Goal: Check status: Check status

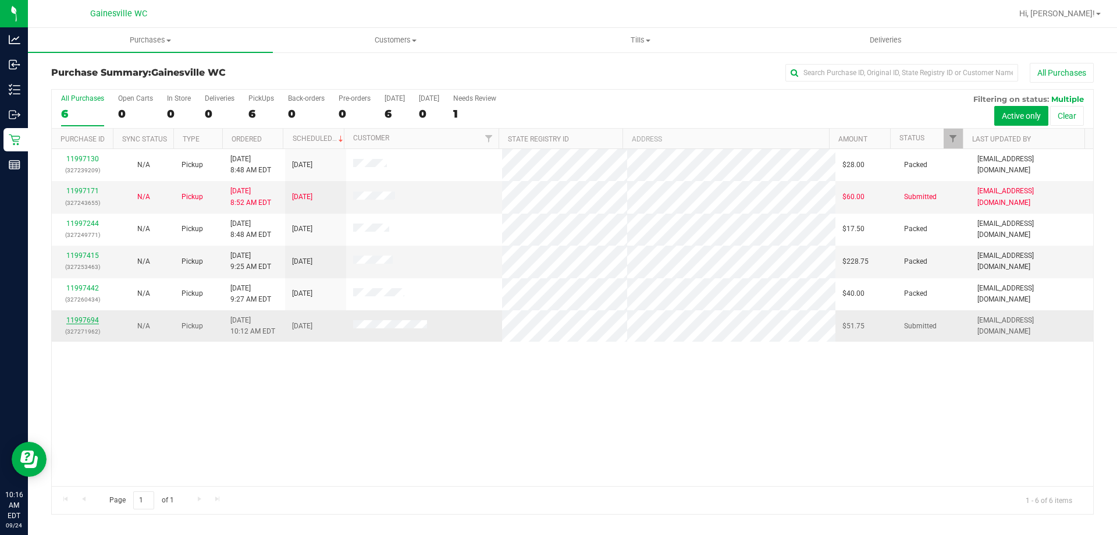
click at [93, 318] on link "11997694" at bounding box center [82, 320] width 33 height 8
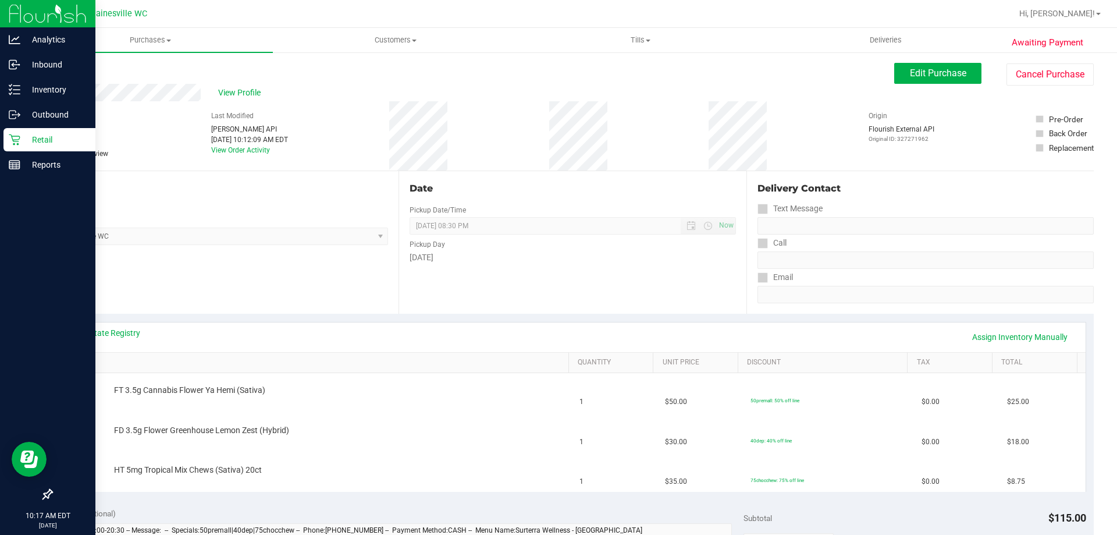
click at [16, 140] on icon at bounding box center [15, 140] width 12 height 12
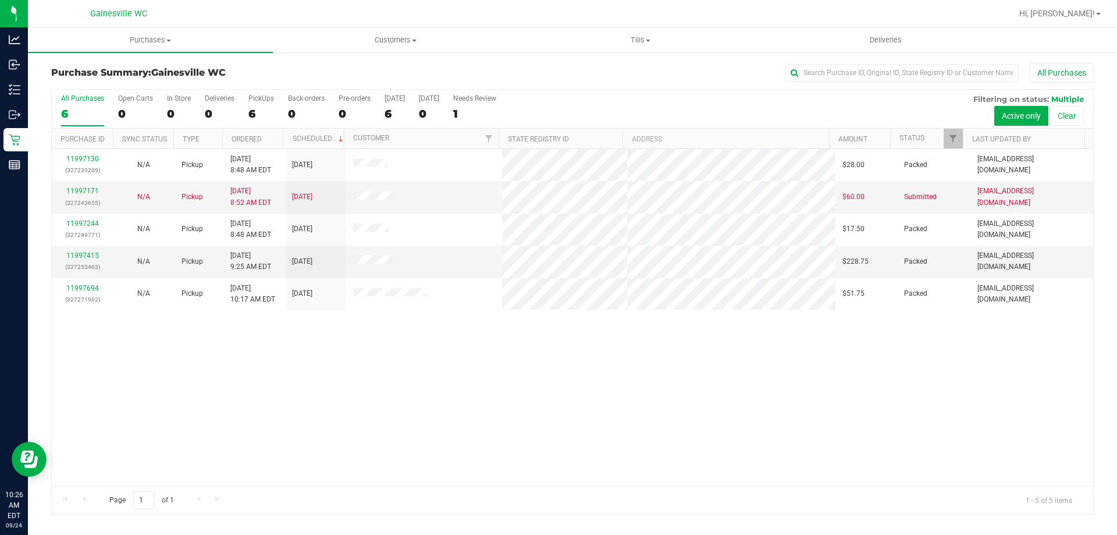
click at [736, 502] on div "Page 1 of 1 1 - 5 of 5 items" at bounding box center [572, 500] width 1041 height 28
